Goal: Task Accomplishment & Management: Complete application form

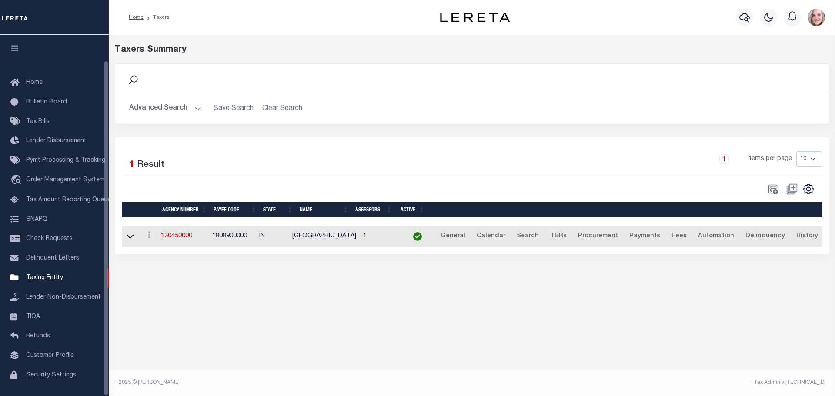
scroll to position [27, 0]
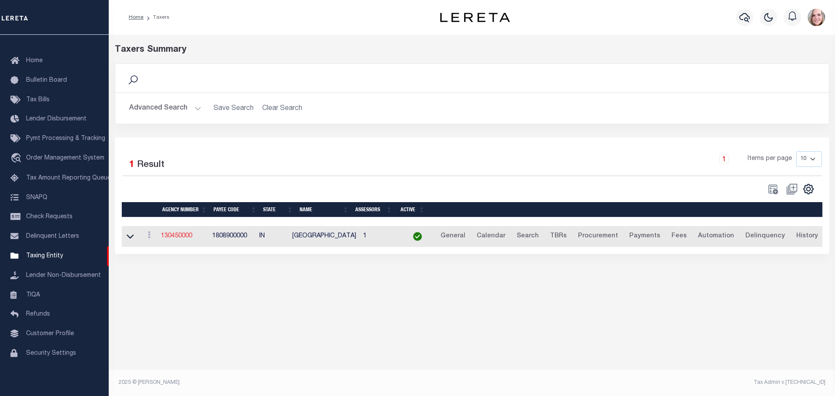
click at [177, 235] on link "130450000" at bounding box center [176, 236] width 31 height 6
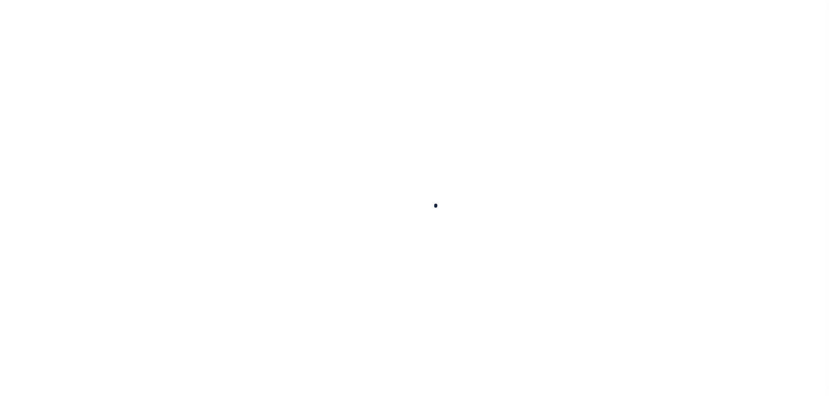
select select
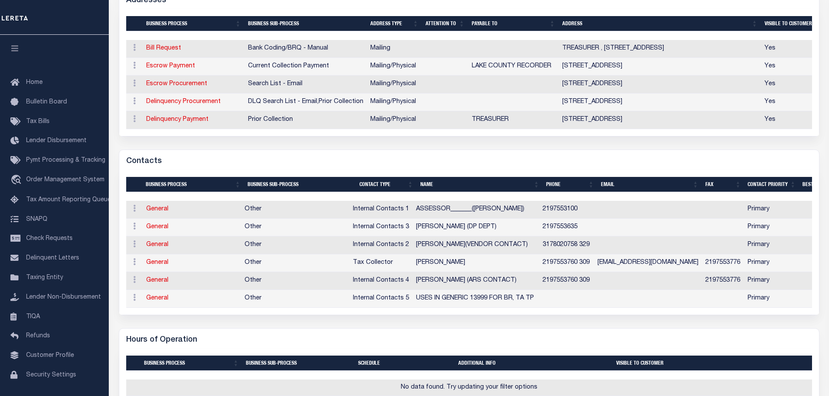
scroll to position [79, 0]
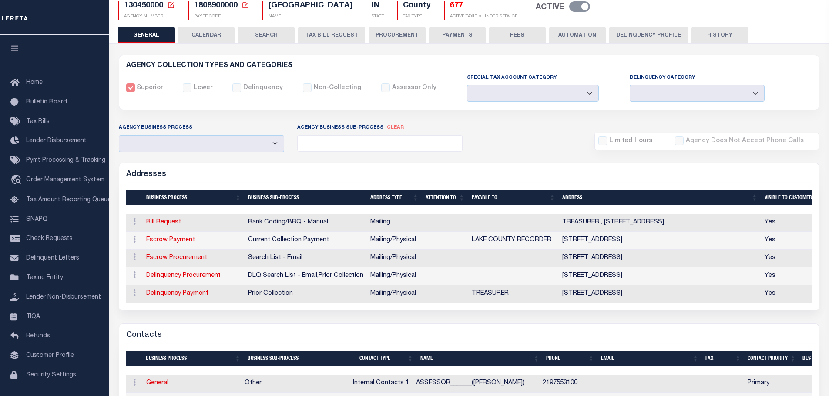
click at [386, 27] on button "PROCUREMENT" at bounding box center [396, 35] width 57 height 17
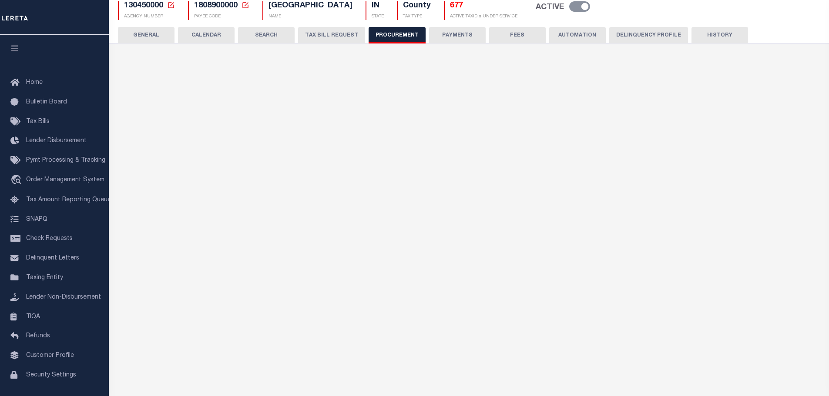
type input "$8,000"
select select "1"
select select "4"
checkbox input "true"
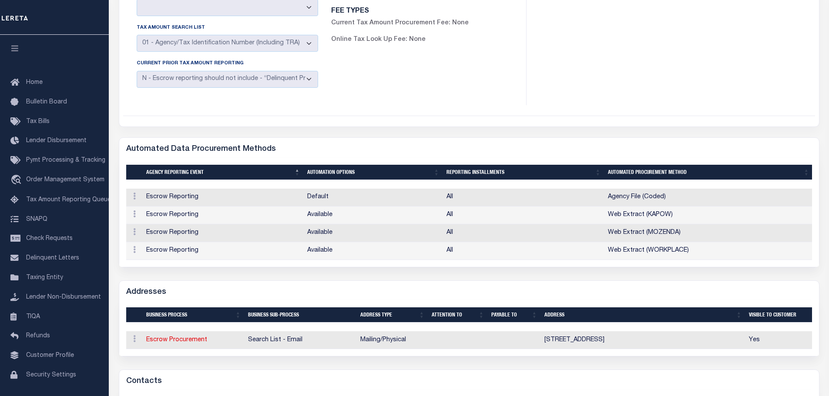
scroll to position [0, 0]
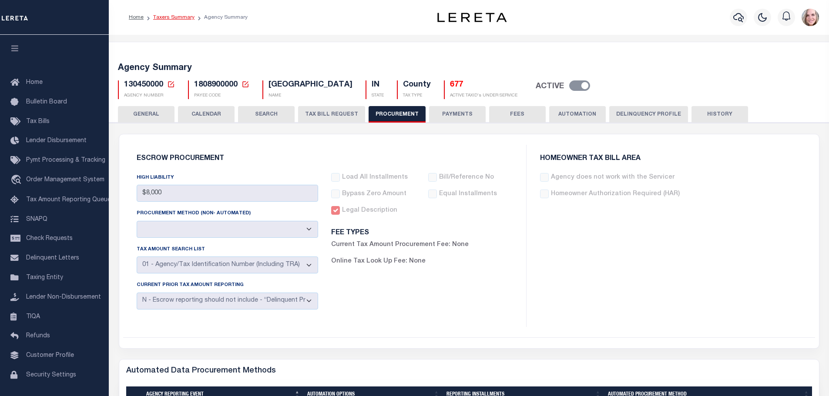
click at [179, 17] on link "Taxers Summary" at bounding box center [173, 17] width 41 height 5
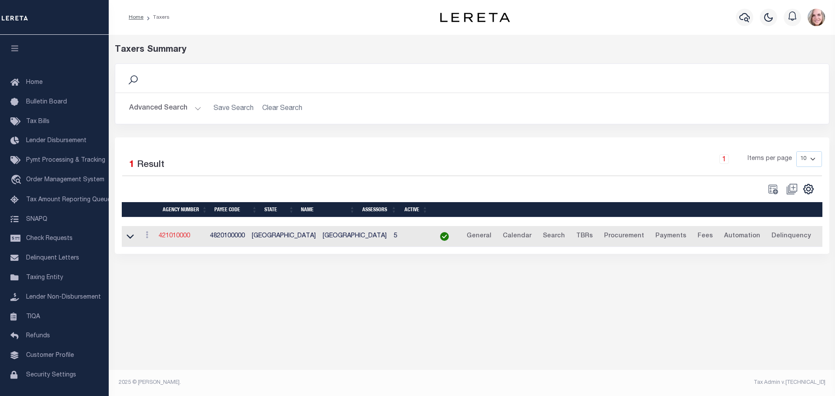
click at [183, 238] on link "421010000" at bounding box center [174, 236] width 31 height 6
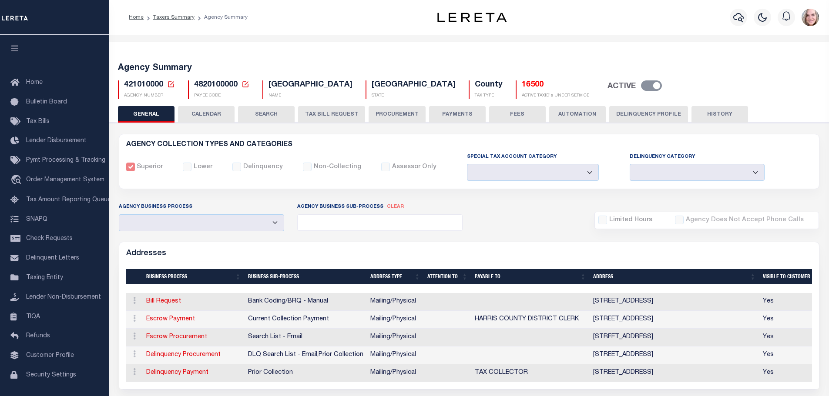
select select
click at [494, 119] on button "FEES" at bounding box center [517, 114] width 57 height 17
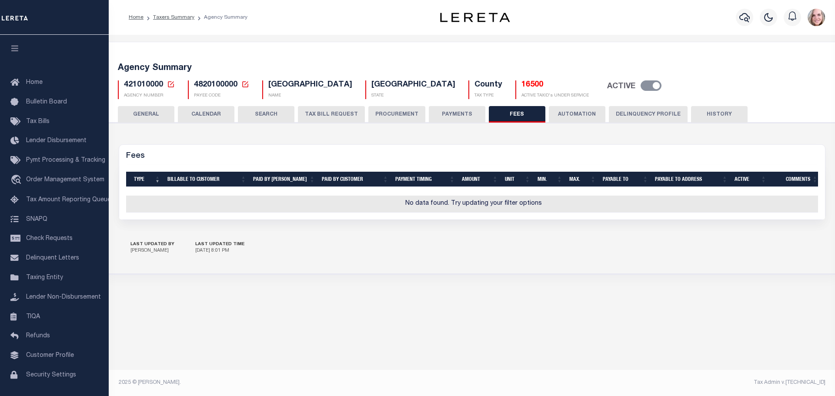
click at [452, 115] on button "PAYMENTS" at bounding box center [457, 114] width 57 height 17
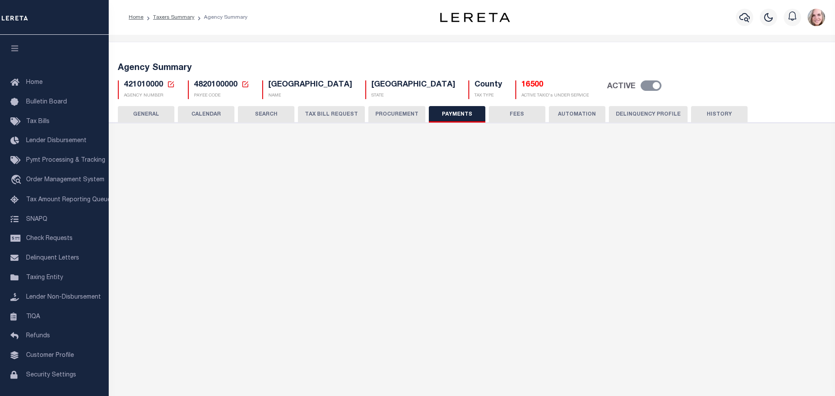
click at [393, 115] on button "PROCUREMENT" at bounding box center [396, 114] width 57 height 17
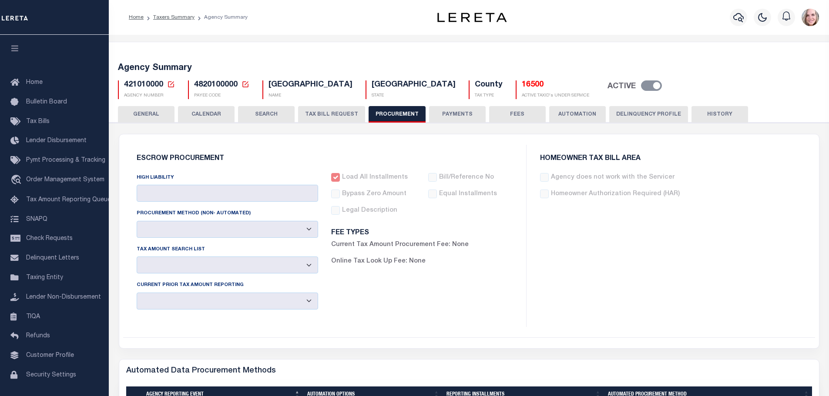
type input "$20,000"
select select "1"
select select "3"
checkbox input "true"
